Goal: Task Accomplishment & Management: Manage account settings

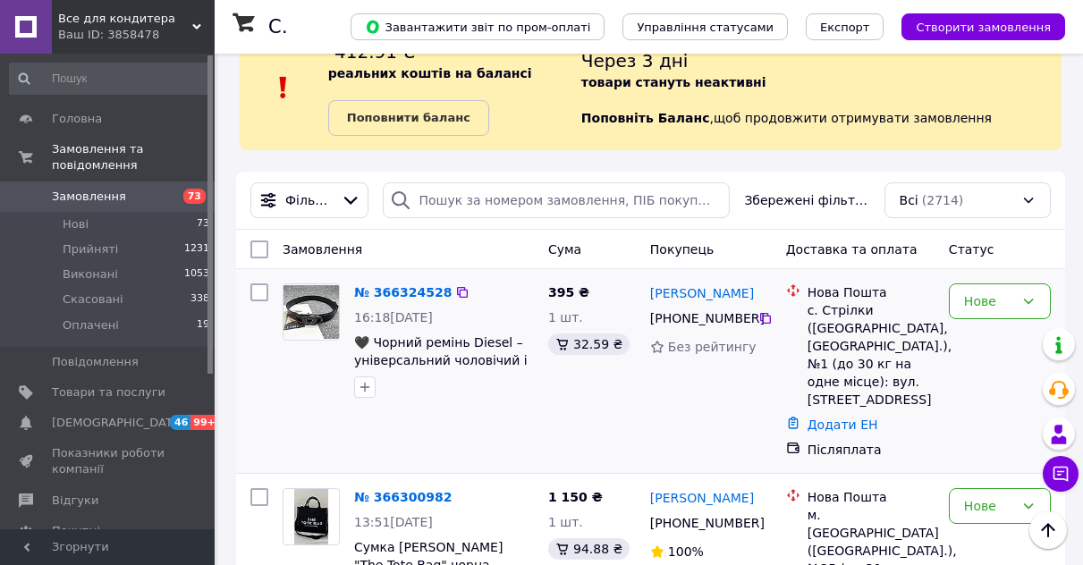
scroll to position [150, 0]
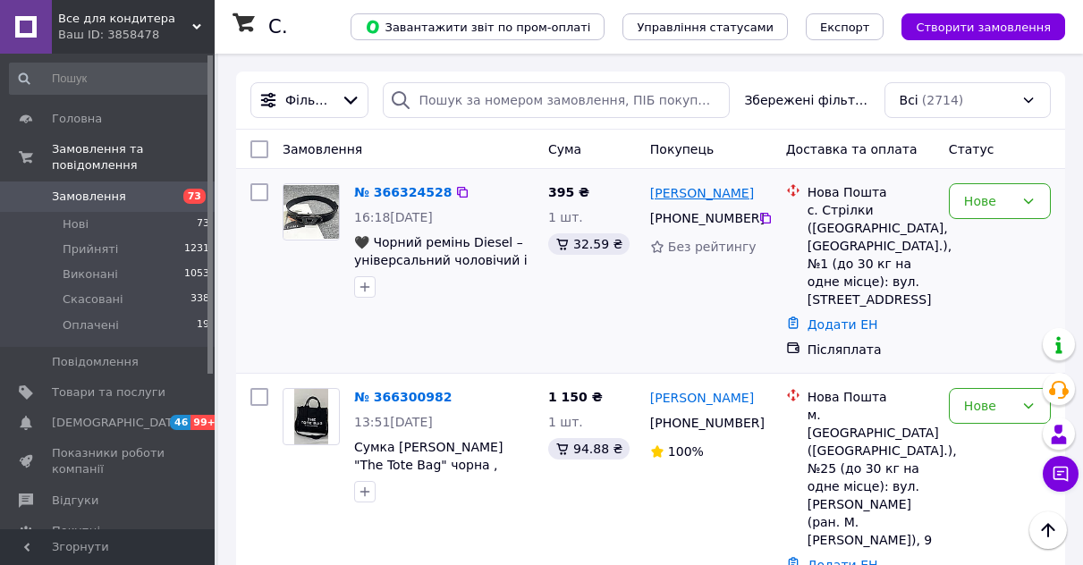
click at [682, 197] on link "[PERSON_NAME]" at bounding box center [702, 193] width 104 height 18
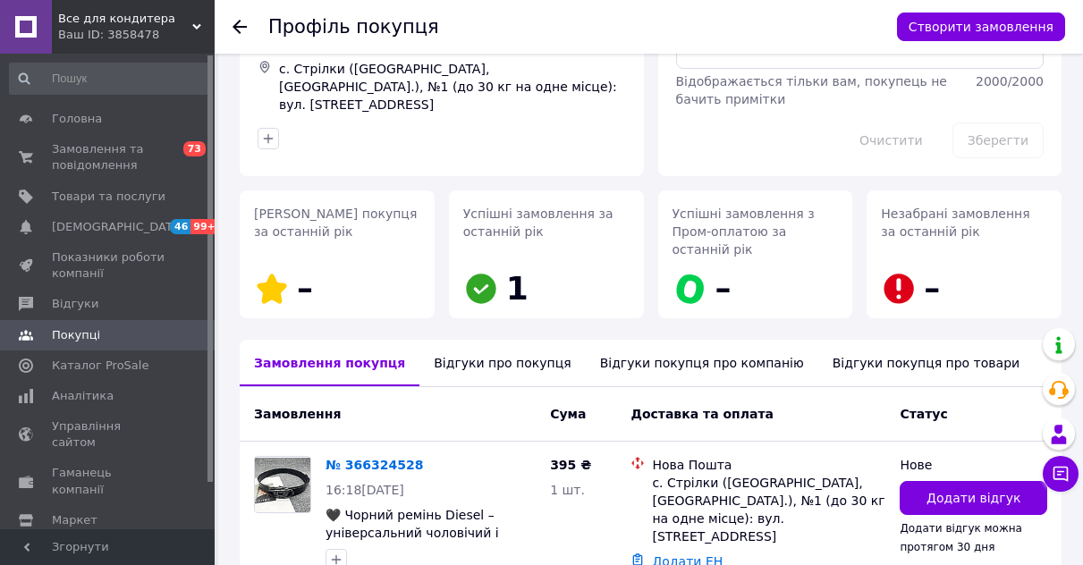
scroll to position [45, 0]
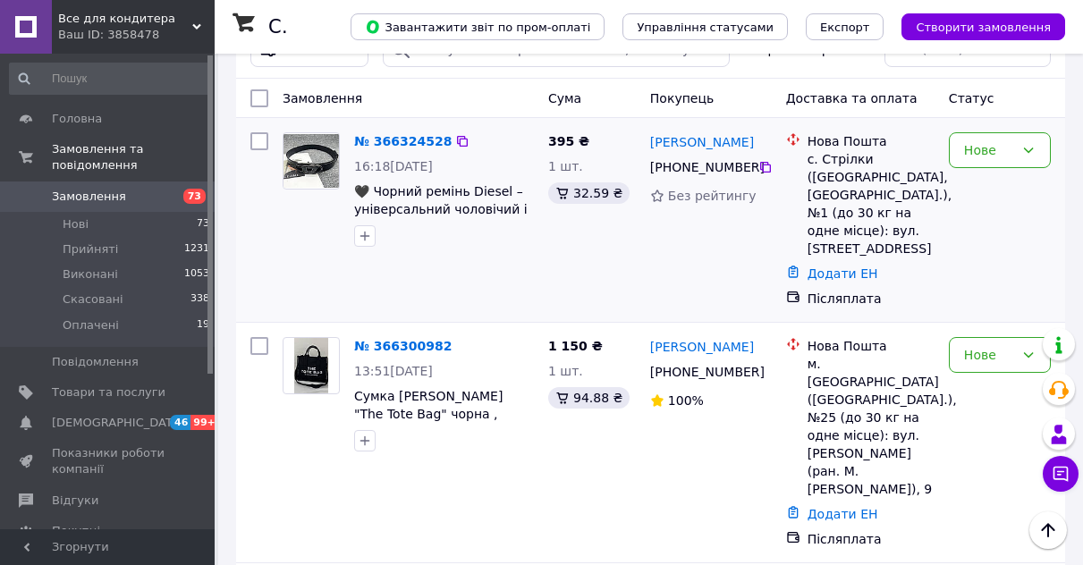
scroll to position [89, 0]
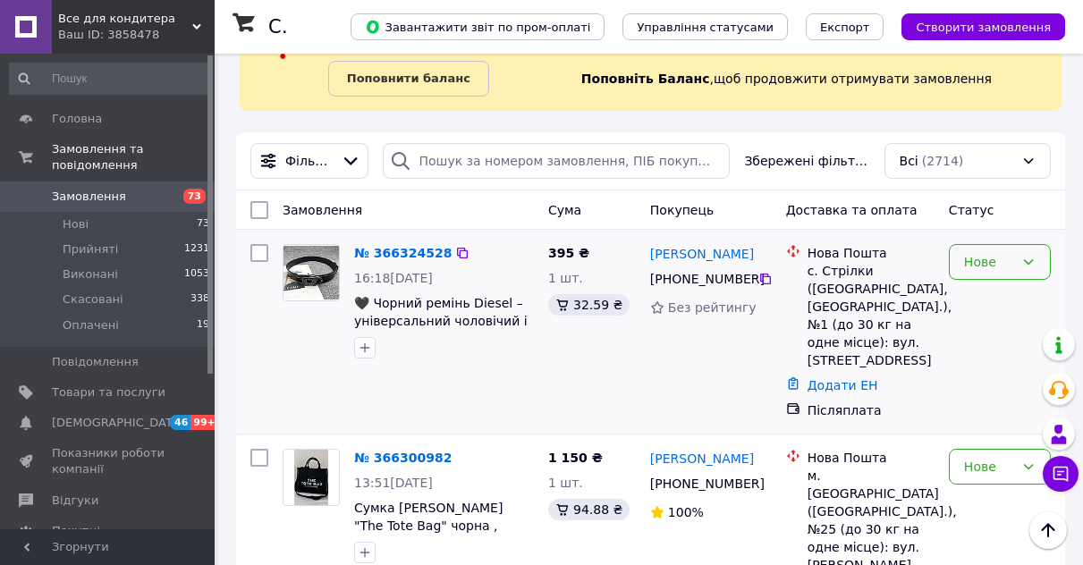
click at [989, 263] on div "Нове" at bounding box center [989, 262] width 50 height 20
click at [994, 306] on li "Прийнято" at bounding box center [1000, 301] width 100 height 32
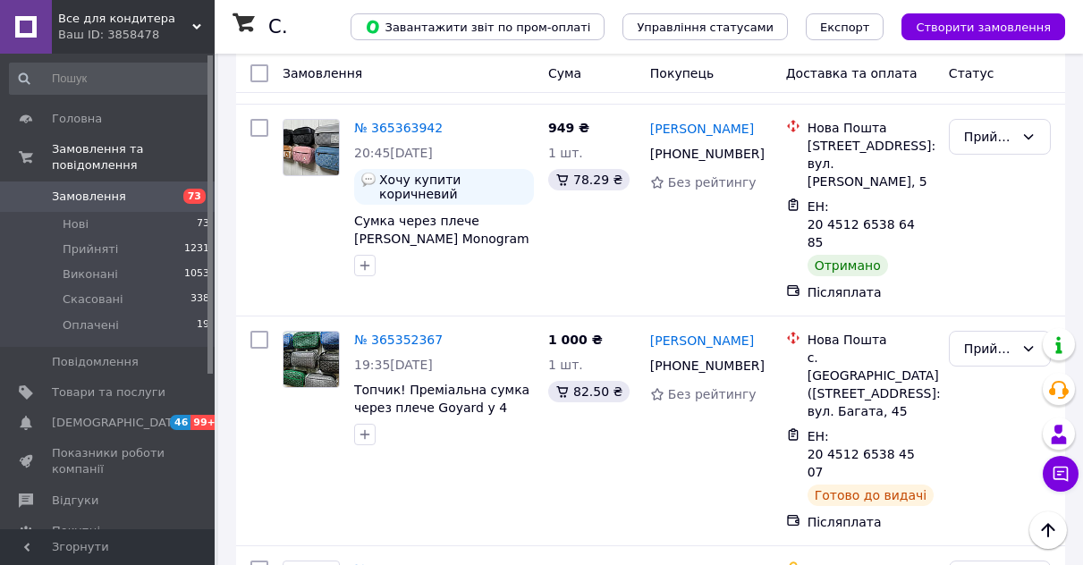
scroll to position [3903, 0]
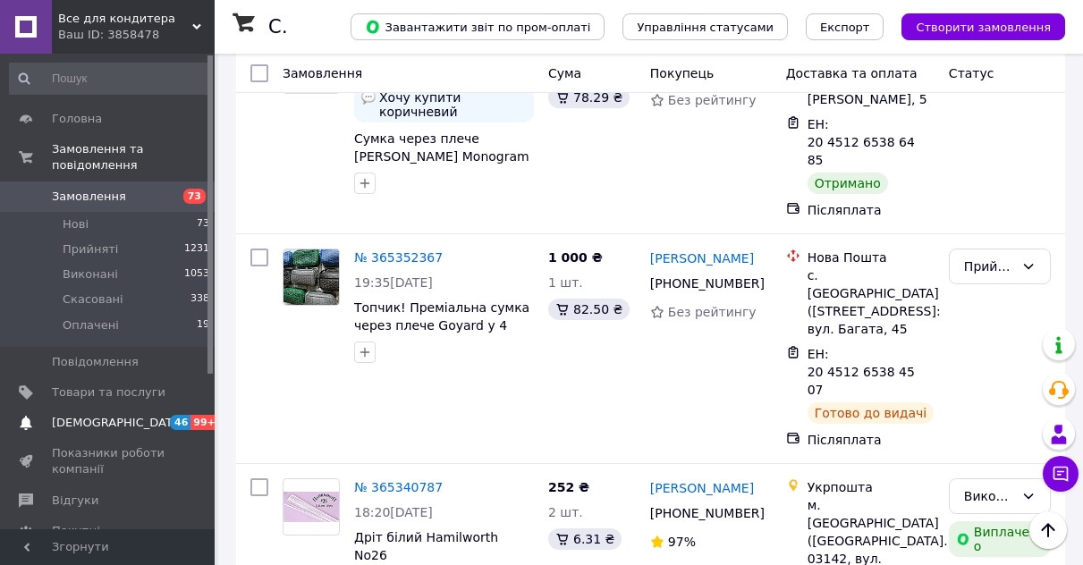
click at [82, 415] on span "[DEMOGRAPHIC_DATA]" at bounding box center [118, 423] width 132 height 16
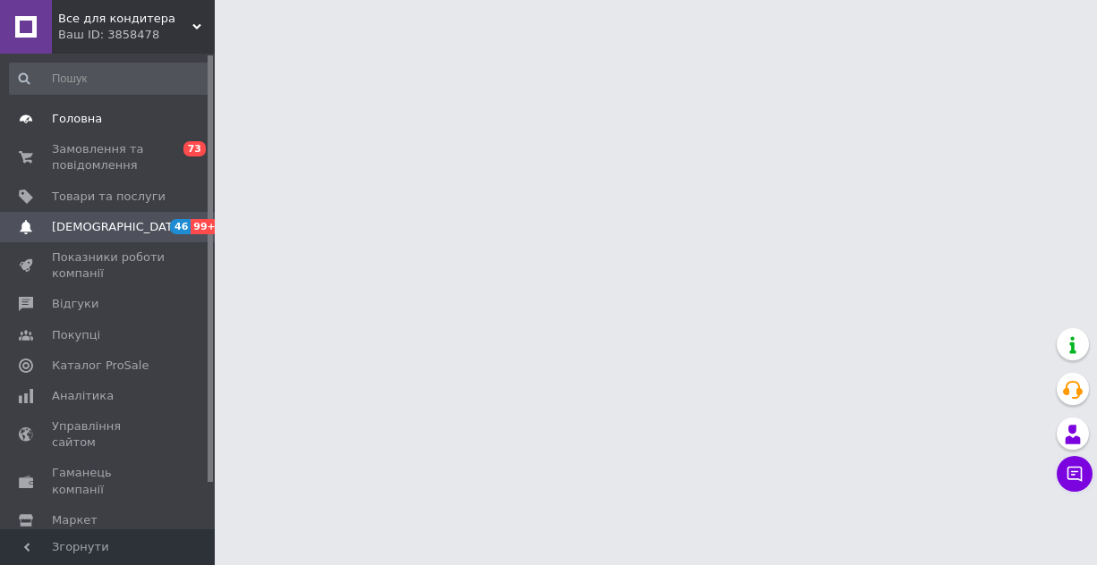
click at [75, 117] on span "Головна" at bounding box center [77, 119] width 50 height 16
